Goal: Information Seeking & Learning: Find specific page/section

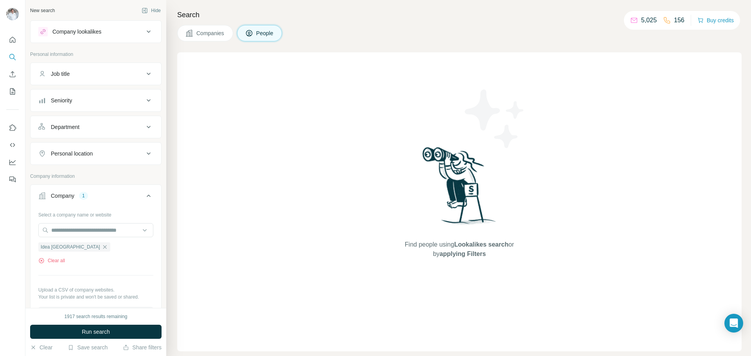
click at [72, 52] on p "Personal information" at bounding box center [95, 54] width 131 height 7
click at [74, 57] on p "Personal information" at bounding box center [95, 54] width 131 height 7
click at [69, 54] on p "Personal information" at bounding box center [95, 54] width 131 height 7
click at [54, 56] on p "Personal information" at bounding box center [95, 54] width 131 height 7
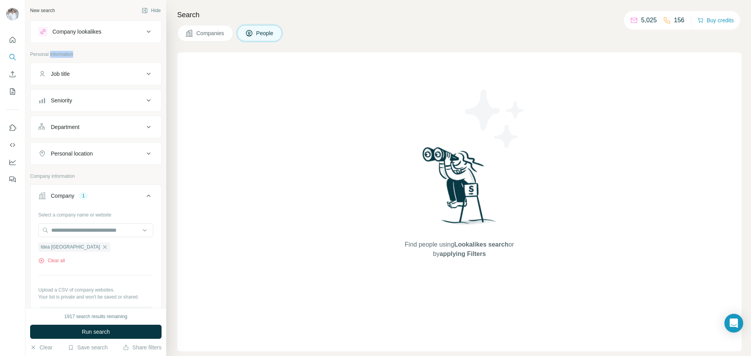
click at [54, 55] on p "Personal information" at bounding box center [95, 54] width 131 height 7
click at [190, 61] on div "Find people using Lookalikes search or by applying Filters" at bounding box center [459, 201] width 565 height 299
click at [205, 31] on span "Companies" at bounding box center [210, 33] width 29 height 8
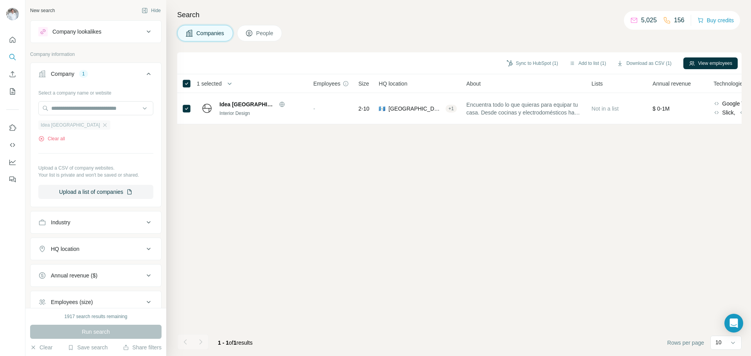
click at [66, 129] on div "Idea [GEOGRAPHIC_DATA]" at bounding box center [74, 125] width 72 height 9
click at [102, 128] on icon "button" at bounding box center [105, 125] width 6 height 6
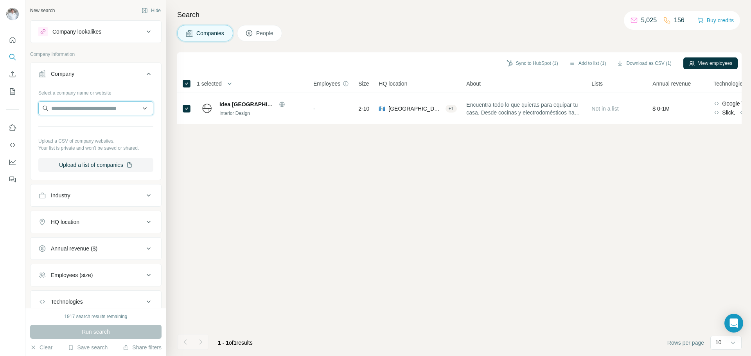
click at [63, 112] on input "text" at bounding box center [95, 108] width 115 height 14
paste input "**********"
drag, startPoint x: 83, startPoint y: 108, endPoint x: 136, endPoint y: 108, distance: 53.6
click at [136, 108] on input "**********" at bounding box center [95, 108] width 115 height 14
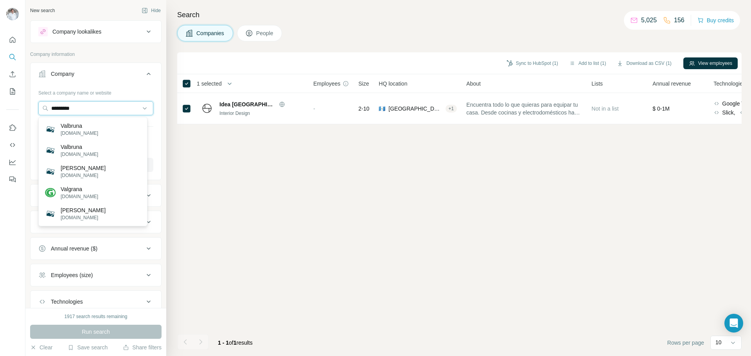
type input "********"
drag, startPoint x: 92, startPoint y: 113, endPoint x: 39, endPoint y: 113, distance: 53.6
click at [40, 113] on input "********" at bounding box center [95, 108] width 115 height 14
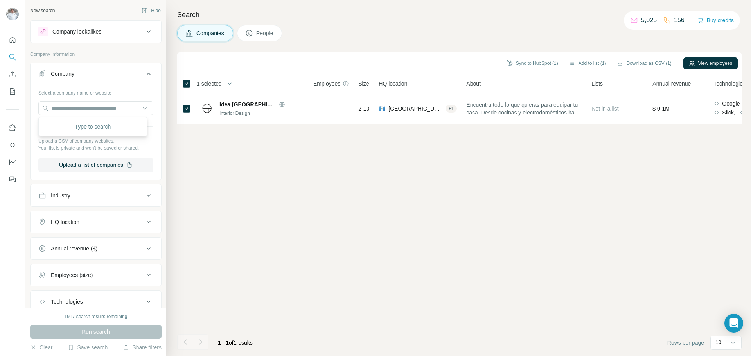
click at [250, 32] on icon at bounding box center [249, 33] width 8 height 8
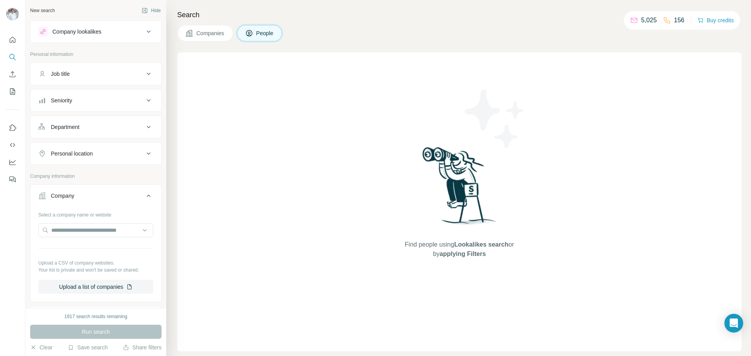
click at [68, 55] on p "Personal information" at bounding box center [95, 54] width 131 height 7
click at [67, 55] on p "Personal information" at bounding box center [95, 54] width 131 height 7
click at [201, 30] on span "Companies" at bounding box center [210, 33] width 29 height 8
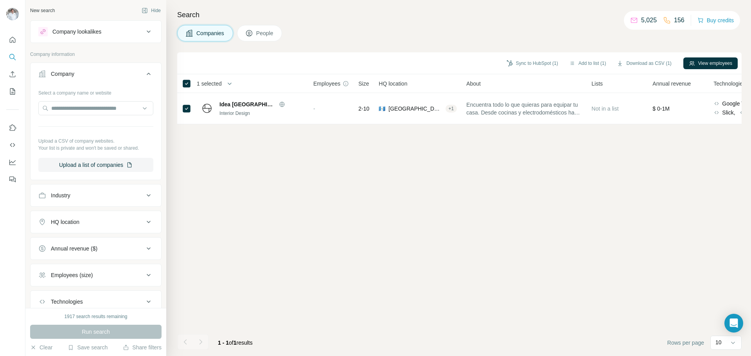
click at [74, 71] on div "Company" at bounding box center [62, 74] width 23 height 8
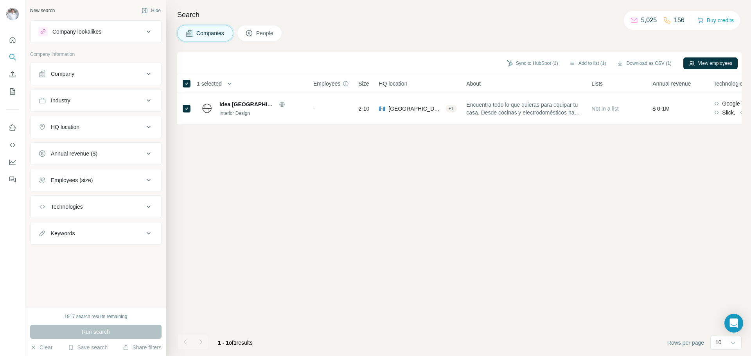
click at [74, 71] on div "Company" at bounding box center [62, 74] width 23 height 8
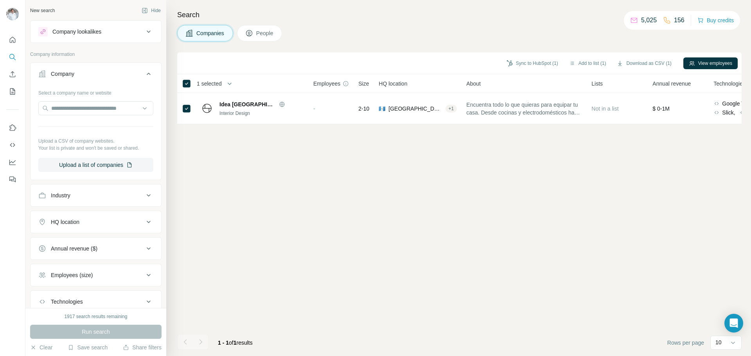
scroll to position [39, 0]
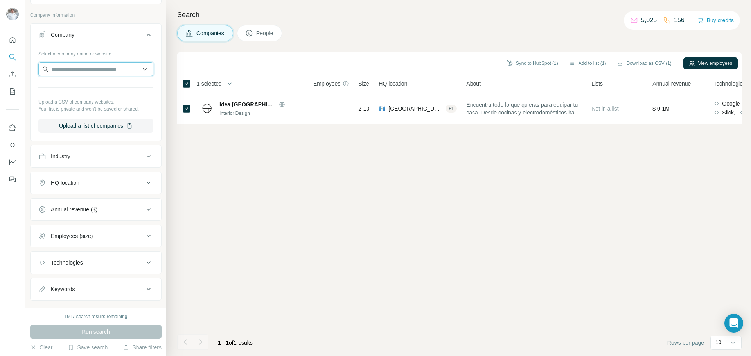
click at [78, 66] on input "text" at bounding box center [95, 69] width 115 height 14
